Goal: Task Accomplishment & Management: Use online tool/utility

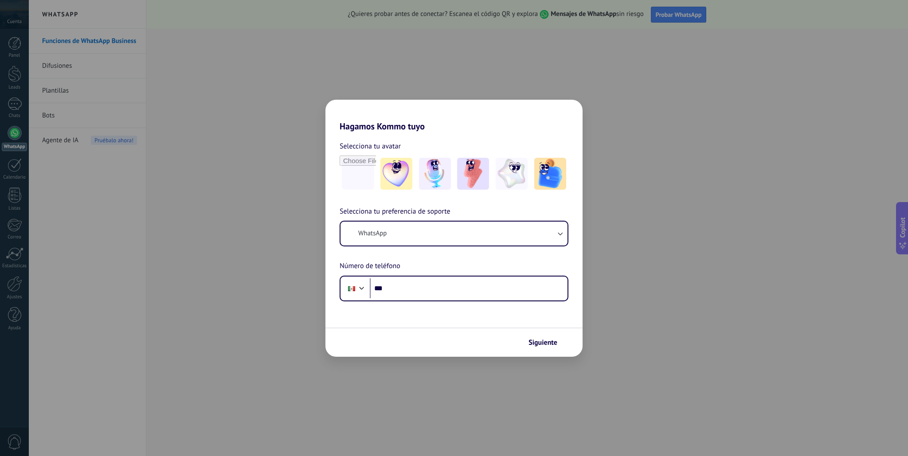
click at [722, 306] on div "Hagamos Kommo tuyo Selecciona tu avatar Selecciona tu preferencia de soporte Wh…" at bounding box center [454, 228] width 908 height 456
click at [233, 285] on div "Hagamos Kommo tuyo Selecciona tu avatar Selecciona tu preferencia de soporte Wh…" at bounding box center [454, 228] width 908 height 456
click at [14, 79] on div "Hagamos Kommo tuyo Selecciona tu avatar Selecciona tu preferencia de soporte Wh…" at bounding box center [454, 228] width 908 height 456
click at [363, 174] on input "file" at bounding box center [358, 174] width 35 height 35
type input "**********"
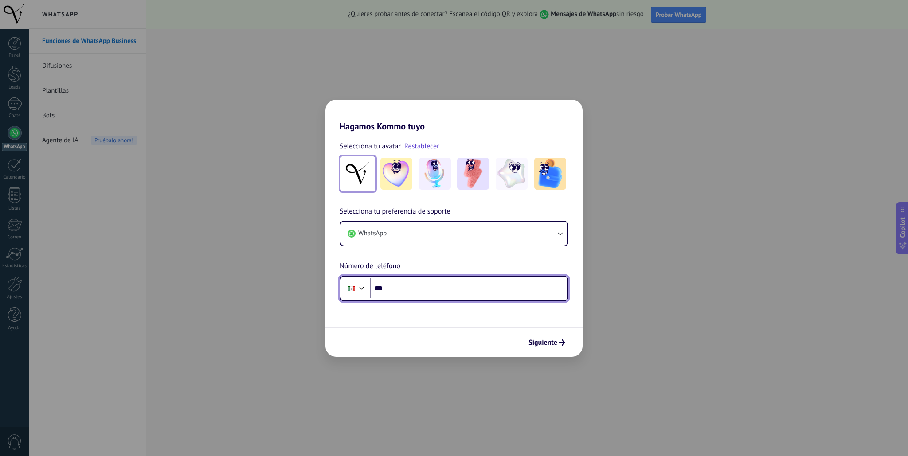
click at [424, 286] on input "***" at bounding box center [469, 288] width 198 height 20
type input "**********"
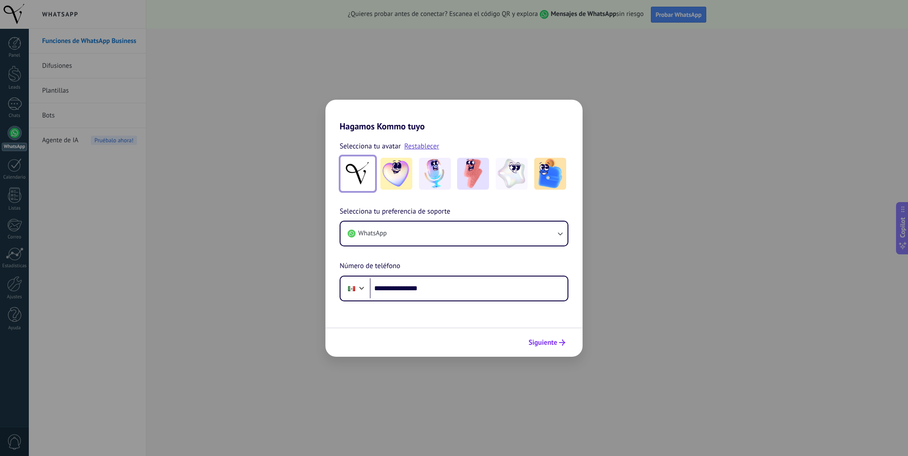
click at [540, 341] on span "Siguiente" at bounding box center [543, 343] width 29 height 6
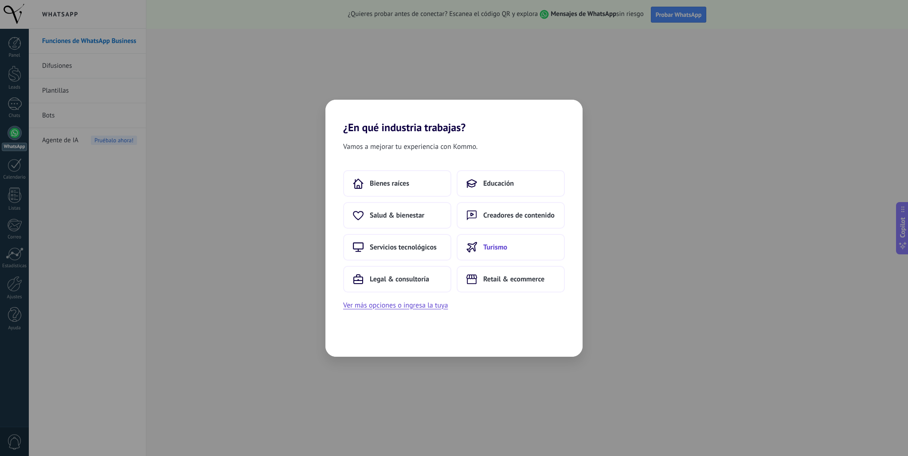
click at [487, 247] on span "Turismo" at bounding box center [495, 247] width 24 height 9
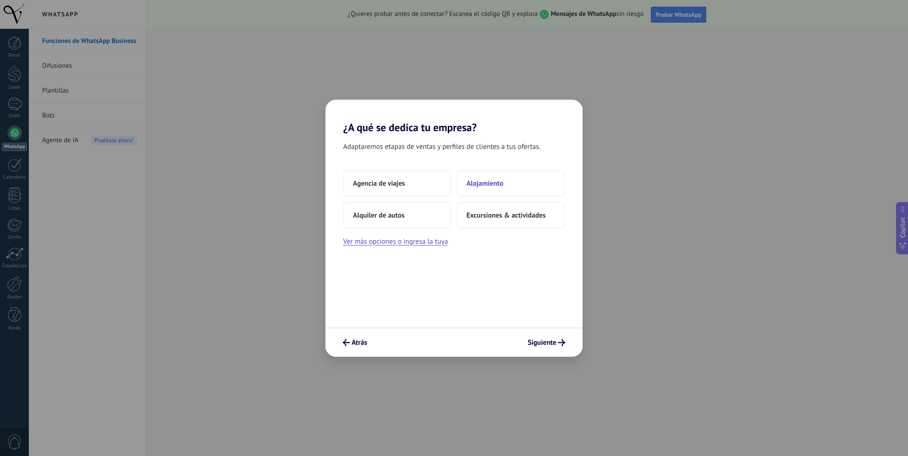
click at [492, 189] on button "Alojamiento" at bounding box center [511, 183] width 108 height 27
click at [470, 190] on button "2–5" at bounding box center [511, 183] width 108 height 27
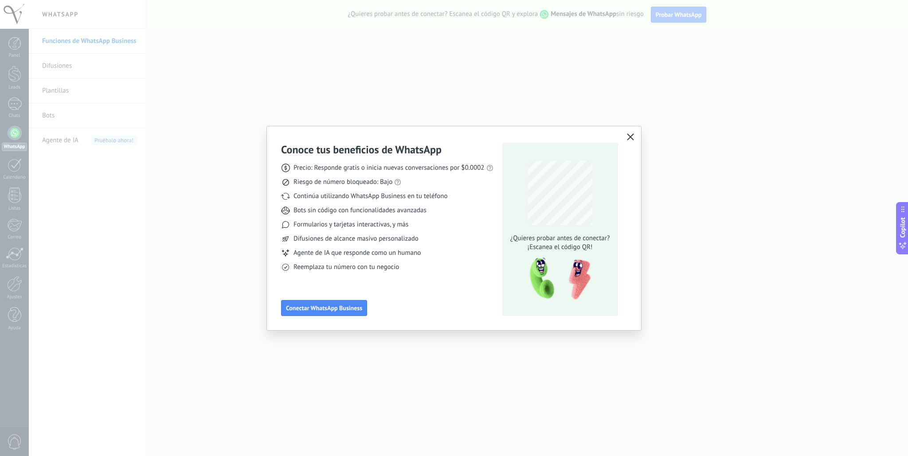
click at [627, 138] on icon "button" at bounding box center [630, 136] width 7 height 7
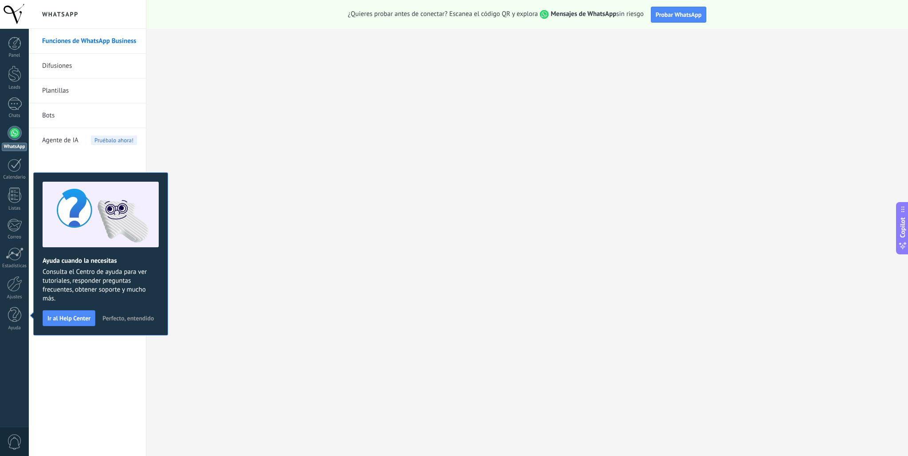
click at [123, 319] on span "Perfecto, entendido" at bounding box center [127, 318] width 51 height 6
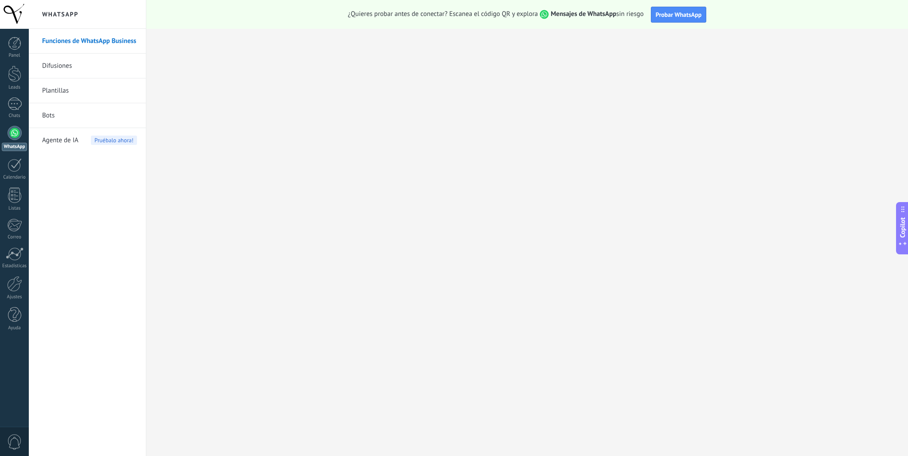
click at [902, 238] on div "Copilot" at bounding box center [902, 228] width 9 height 45
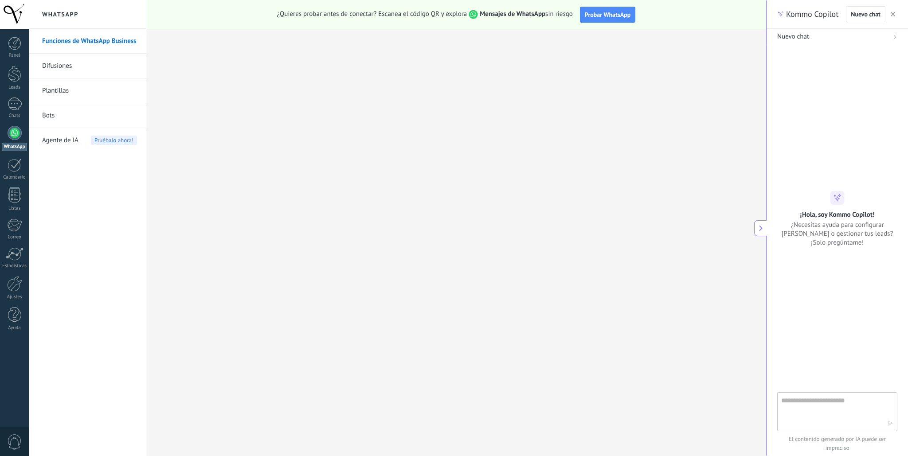
click at [818, 397] on textarea at bounding box center [831, 412] width 100 height 32
type textarea "*"
type textarea "**********"
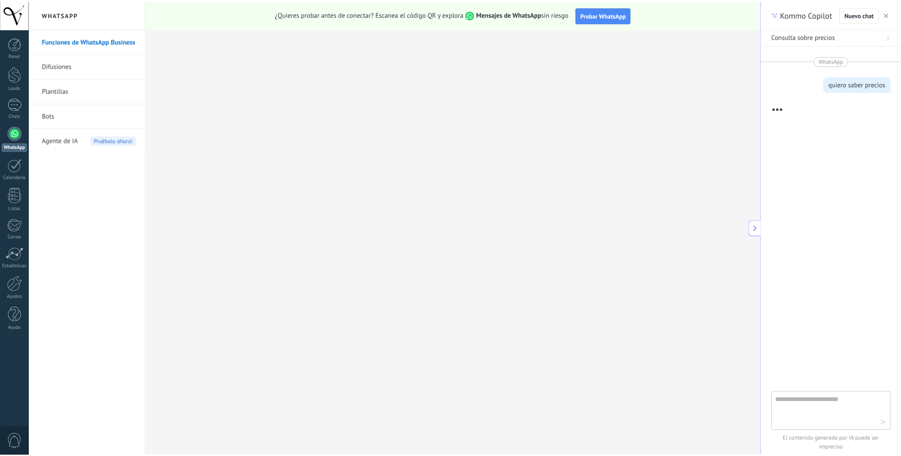
scroll to position [20, 0]
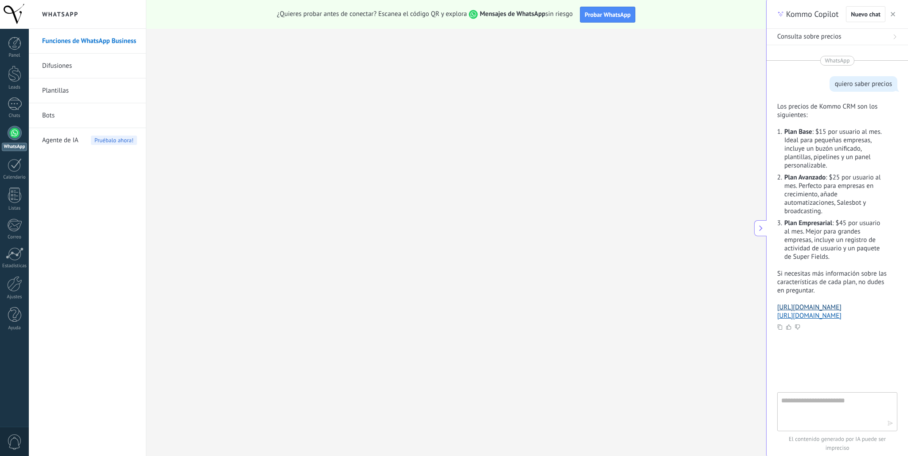
click at [829, 303] on link "[URL][DOMAIN_NAME]" at bounding box center [809, 307] width 64 height 8
click at [43, 91] on link "Plantillas" at bounding box center [89, 90] width 95 height 25
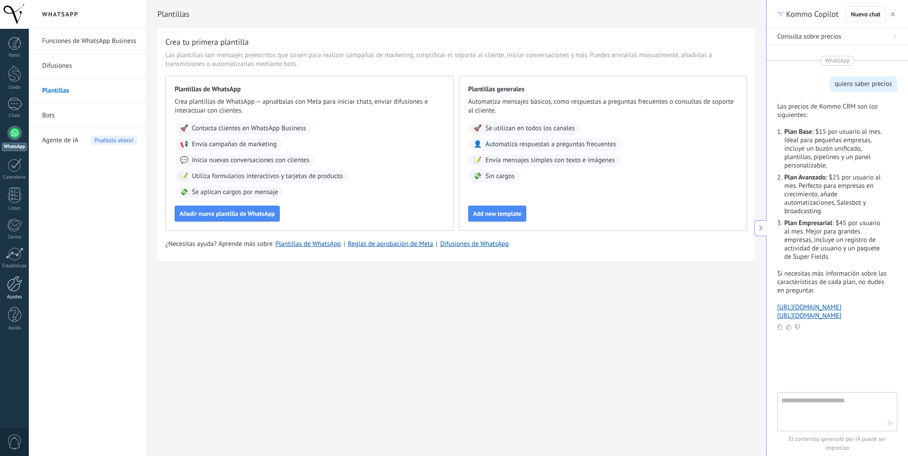
click at [18, 284] on div at bounding box center [14, 284] width 15 height 16
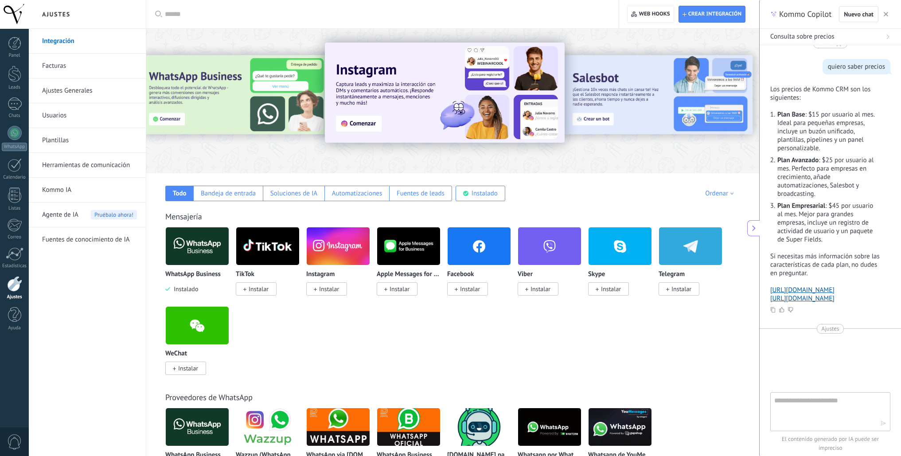
click at [332, 293] on span "Instalar" at bounding box center [329, 289] width 20 height 8
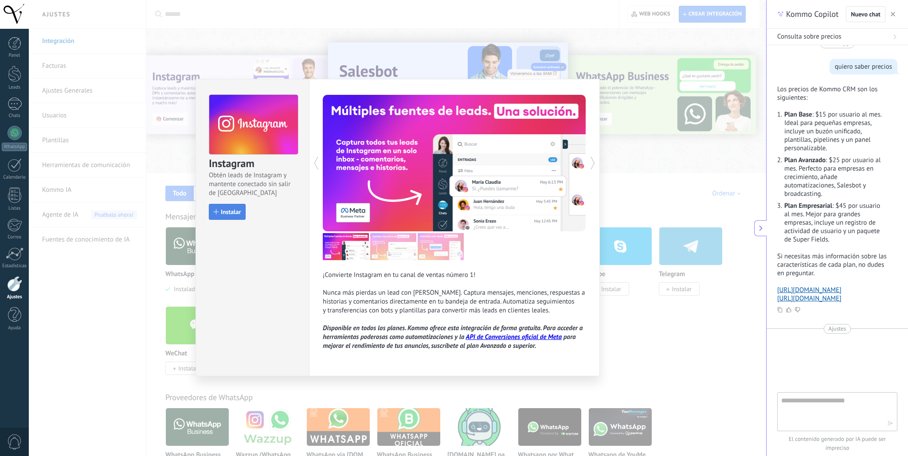
click at [239, 212] on span "Instalar" at bounding box center [231, 212] width 20 height 6
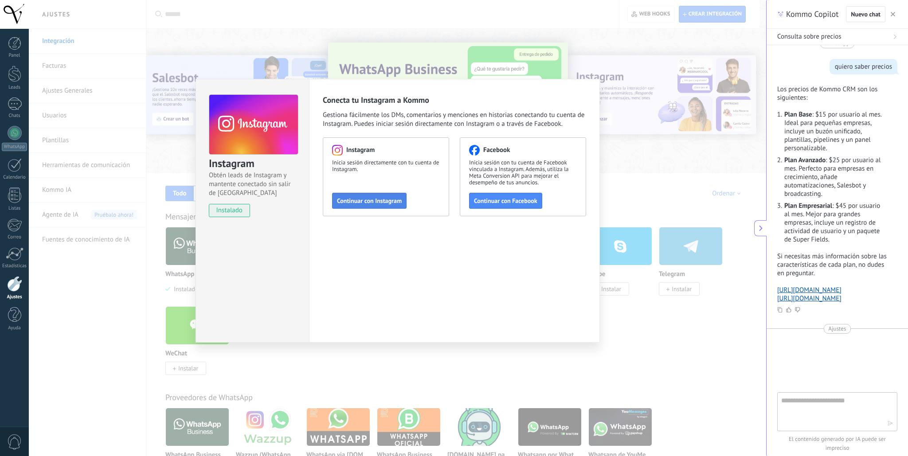
click at [383, 196] on button "Continuar con Instagram" at bounding box center [369, 201] width 74 height 16
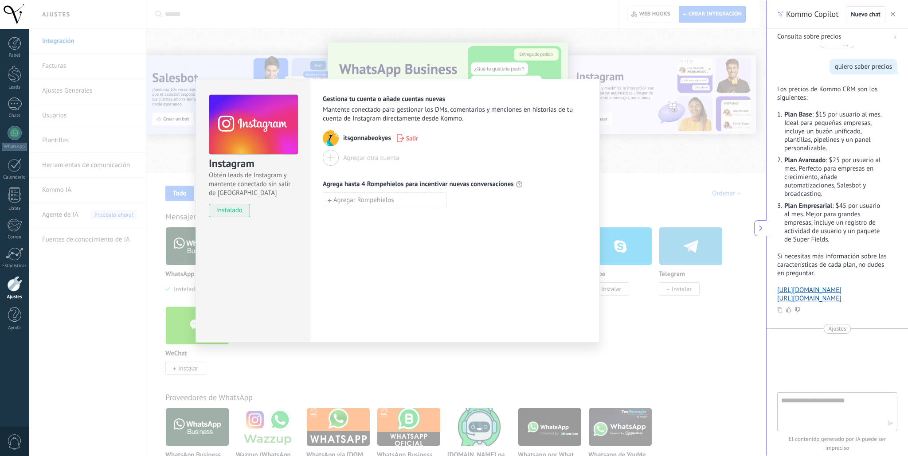
click at [406, 139] on span "Salir" at bounding box center [412, 138] width 12 height 6
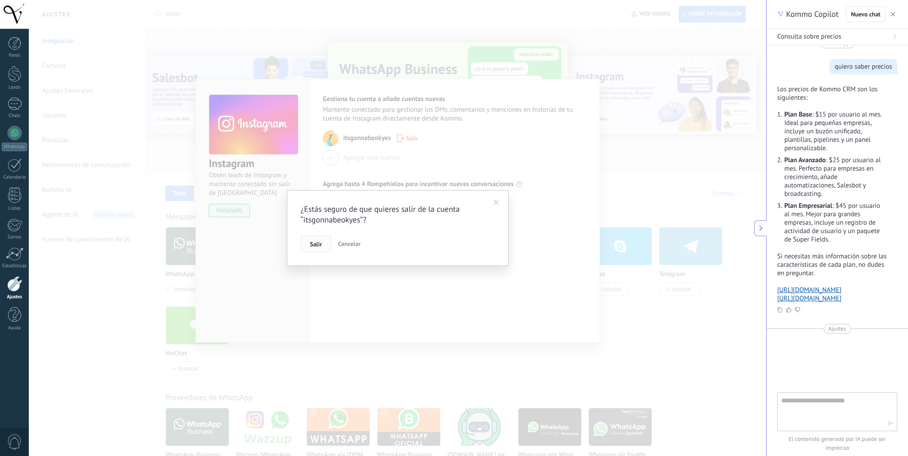
click at [318, 247] on span "Salir" at bounding box center [316, 244] width 12 height 6
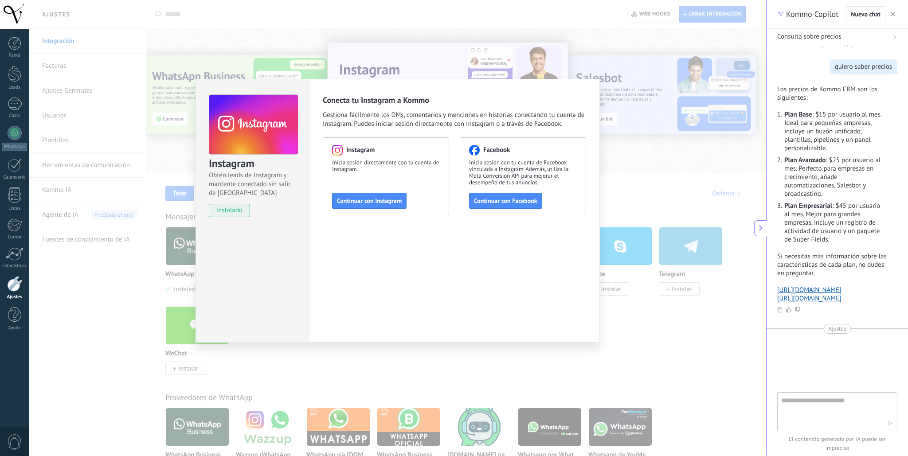
click at [741, 51] on div "Instagram Obtén leads de Instagram y mantente conectado sin salir de Kommo inst…" at bounding box center [397, 228] width 737 height 456
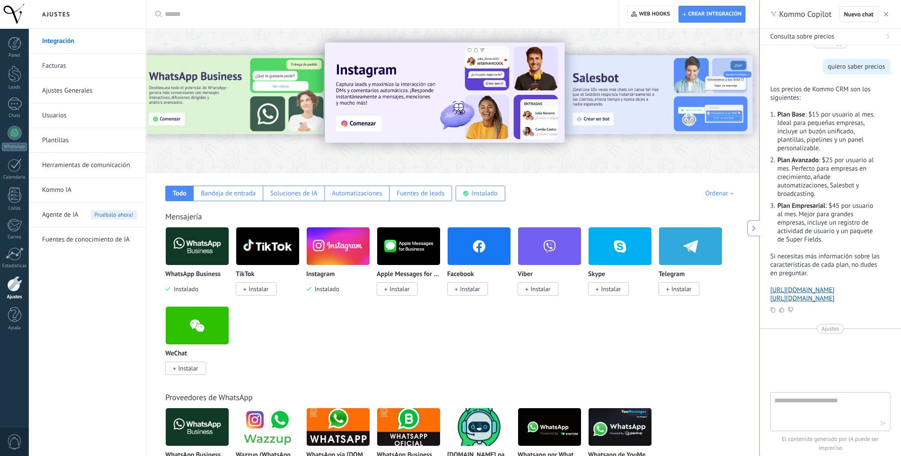
click at [815, 412] on textarea at bounding box center [825, 412] width 100 height 32
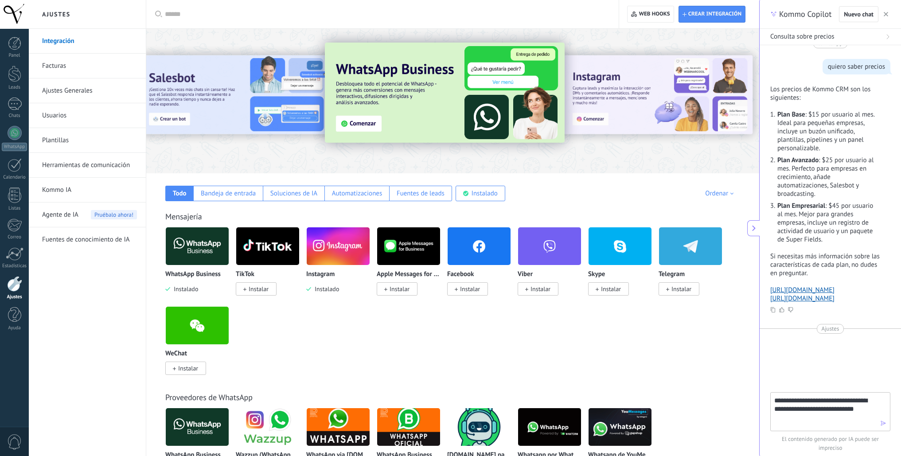
type textarea "**********"
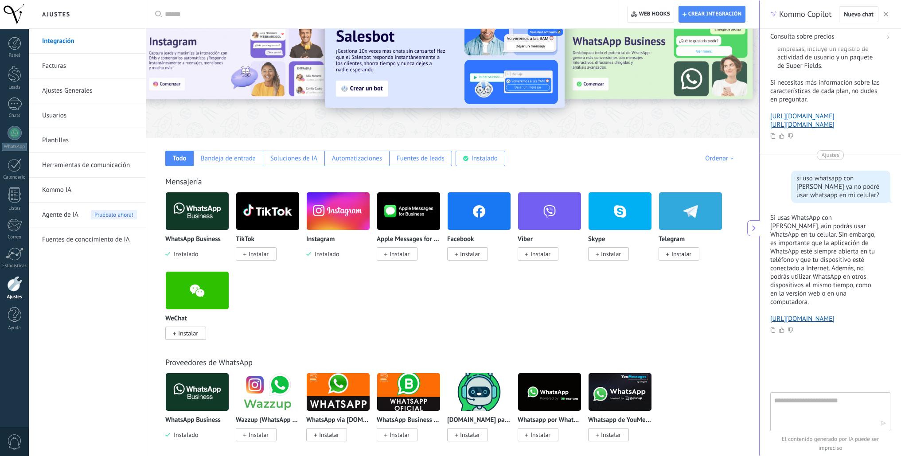
scroll to position [71, 0]
